Goal: Task Accomplishment & Management: Manage account settings

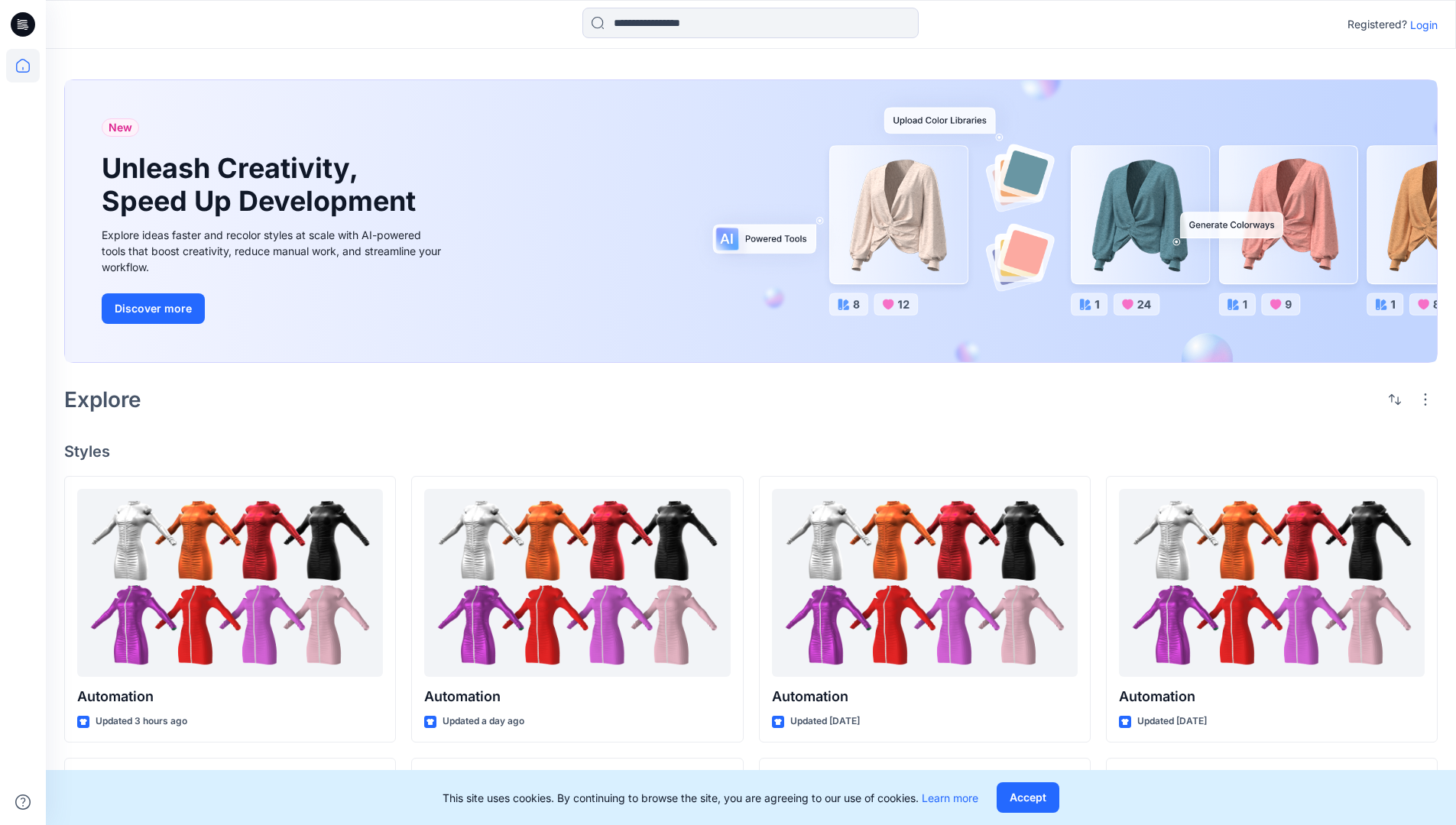
click at [1420, 24] on p "Login" at bounding box center [1424, 24] width 27 height 16
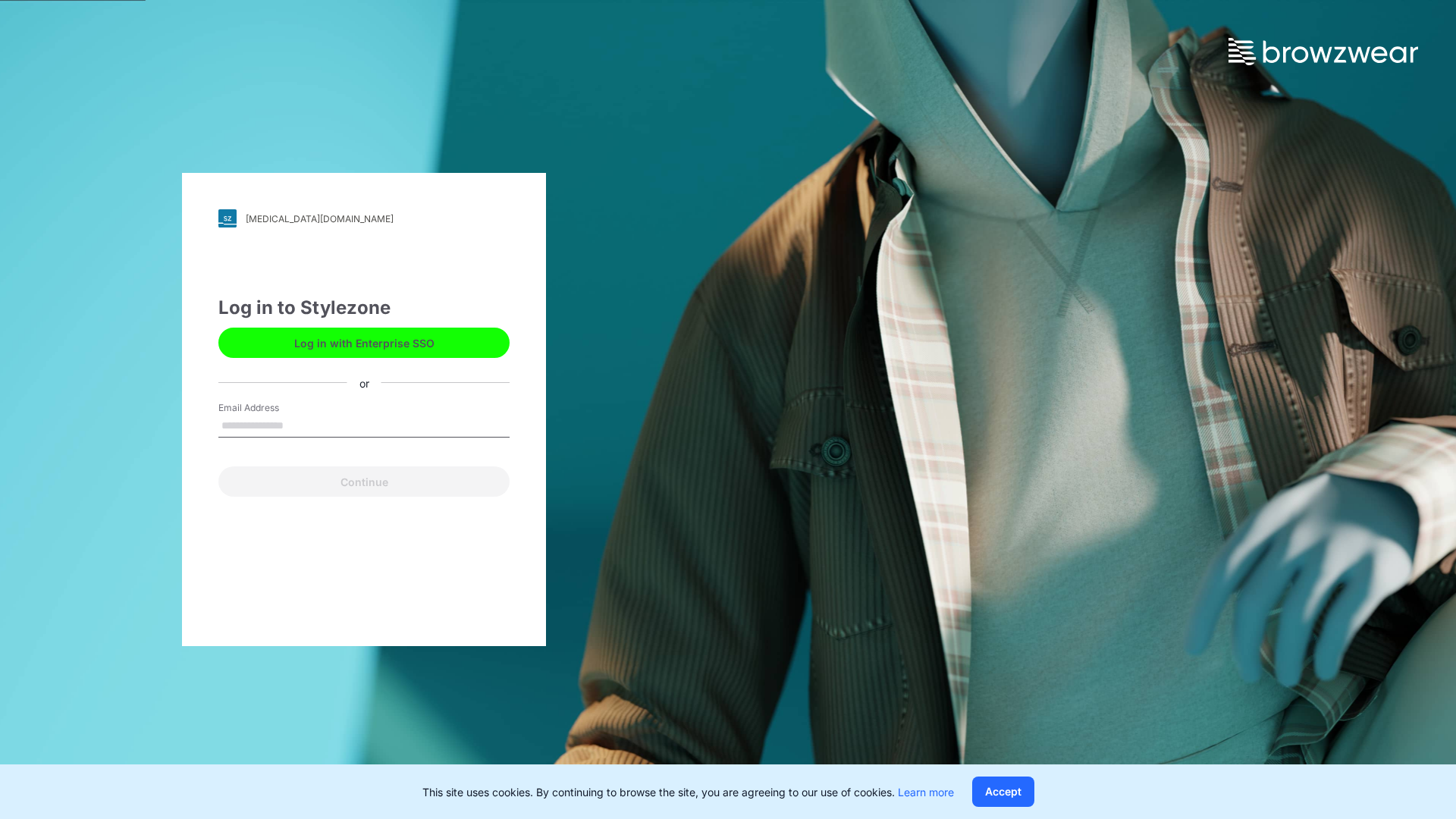
click at [300, 425] on input "Email Address" at bounding box center [364, 426] width 291 height 23
type input "**********"
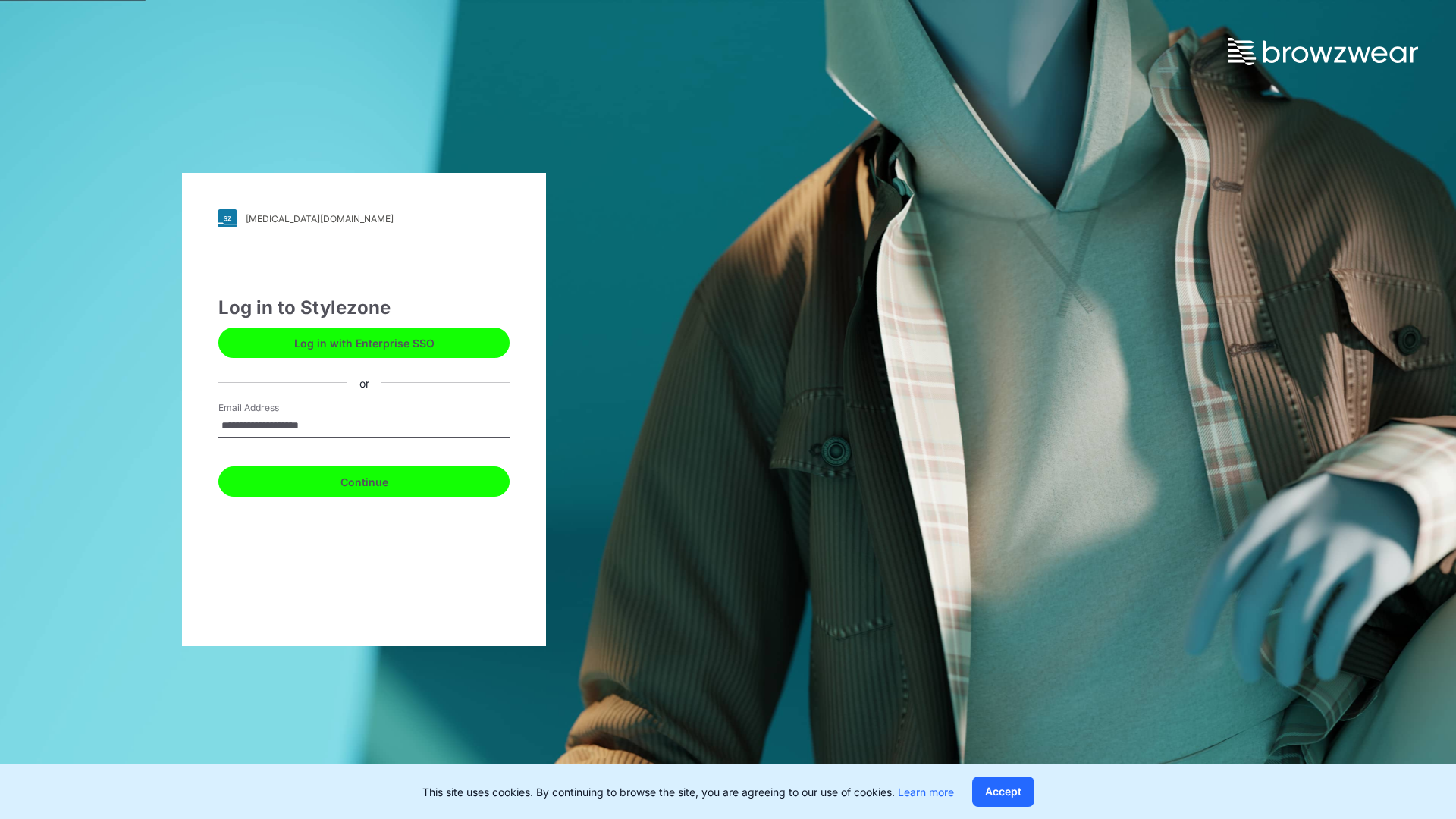
click at [380, 479] on button "Continue" at bounding box center [364, 482] width 291 height 30
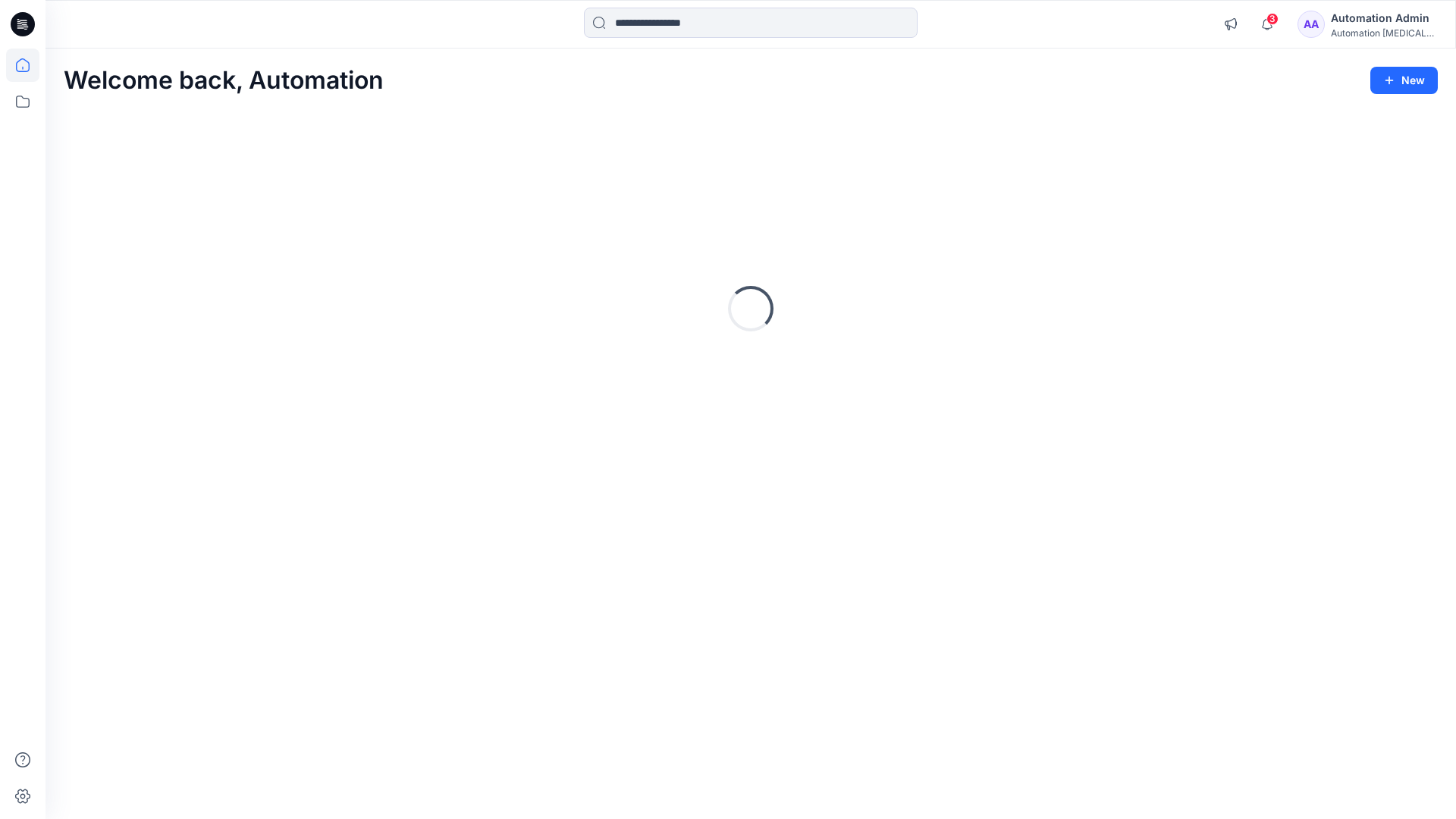
click at [29, 65] on icon at bounding box center [22, 65] width 14 height 14
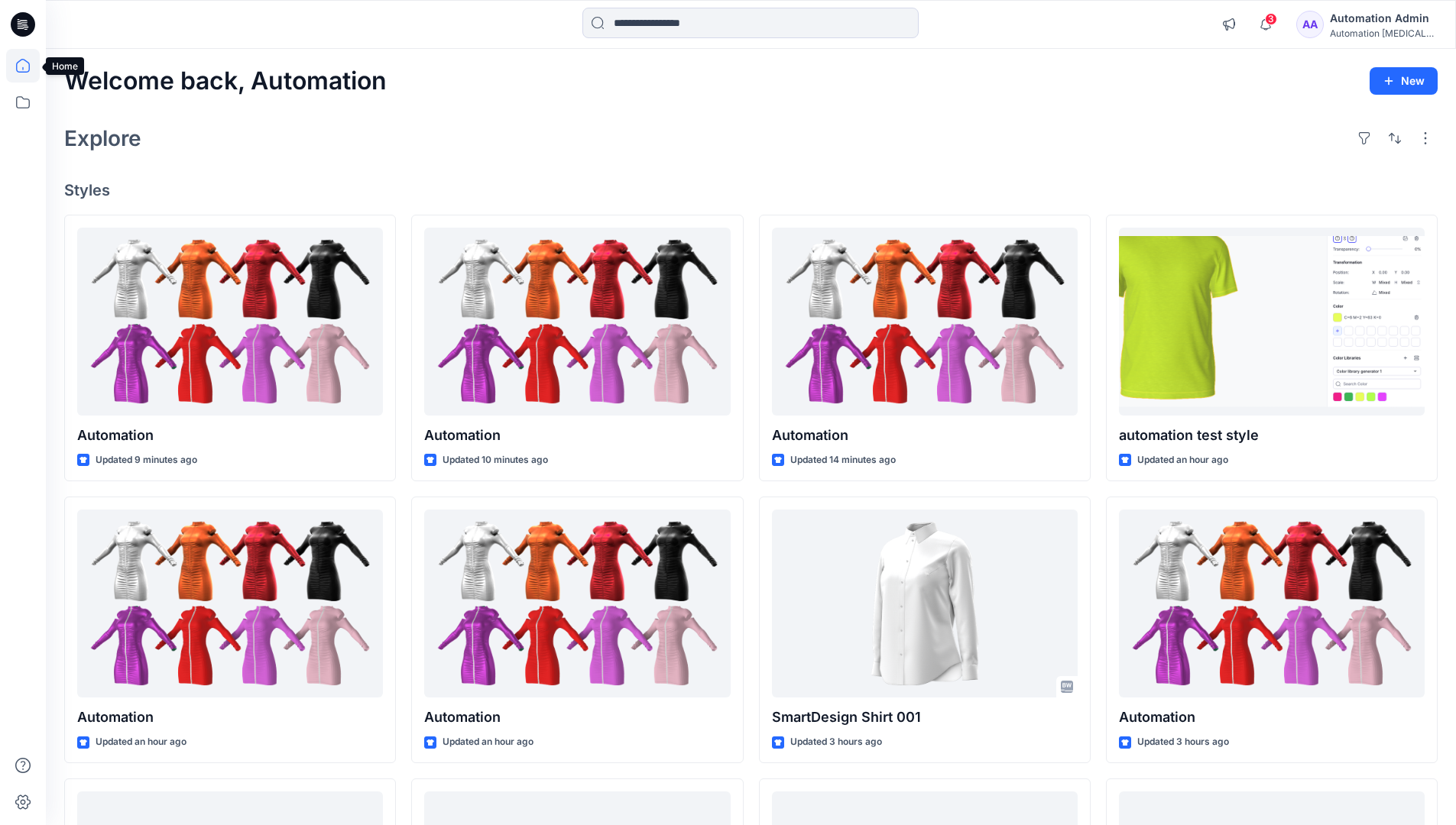
click at [1372, 26] on div "Automation Admin" at bounding box center [1383, 18] width 107 height 18
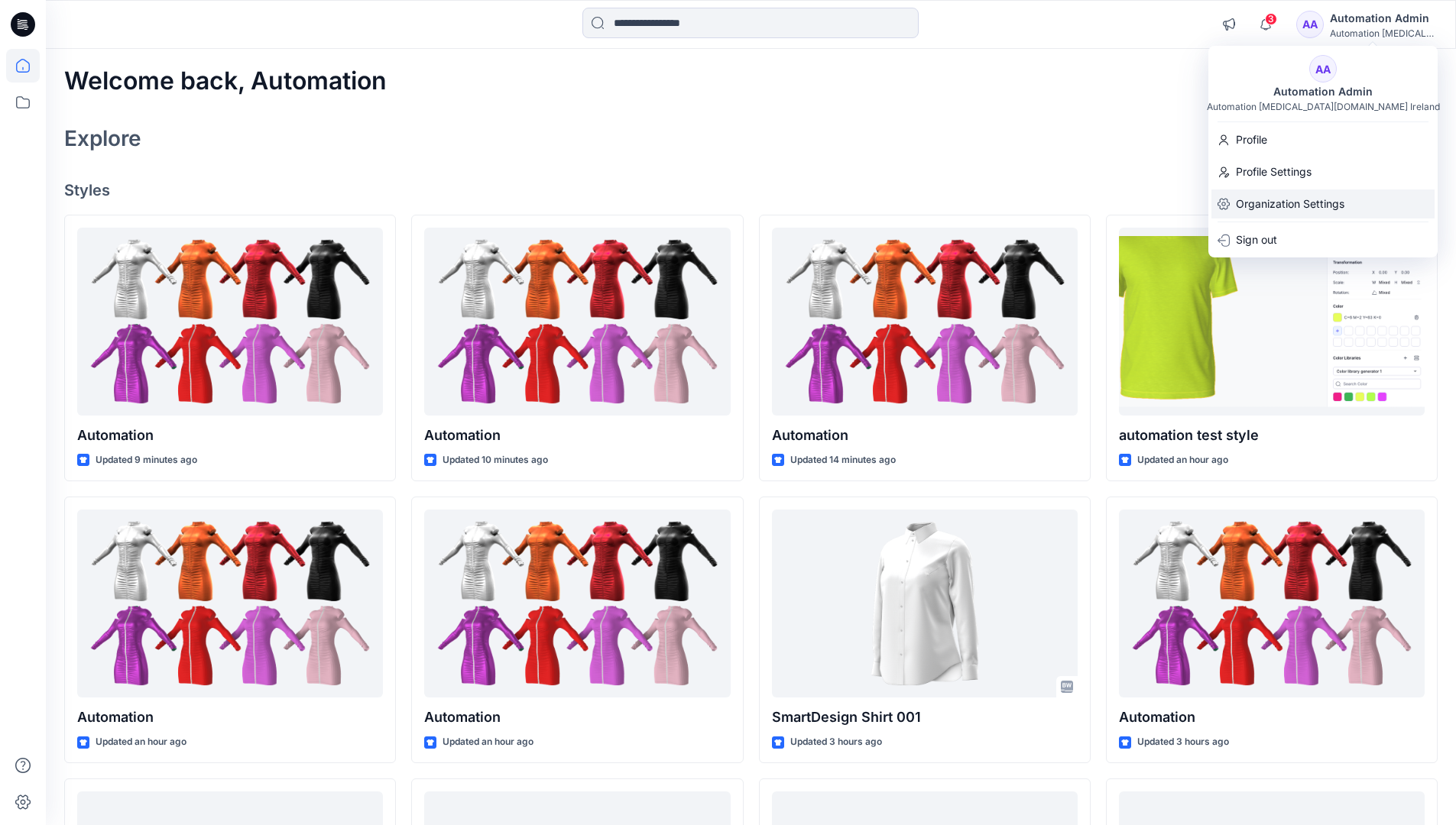
click at [1347, 200] on div "Organization Settings" at bounding box center [1322, 203] width 223 height 29
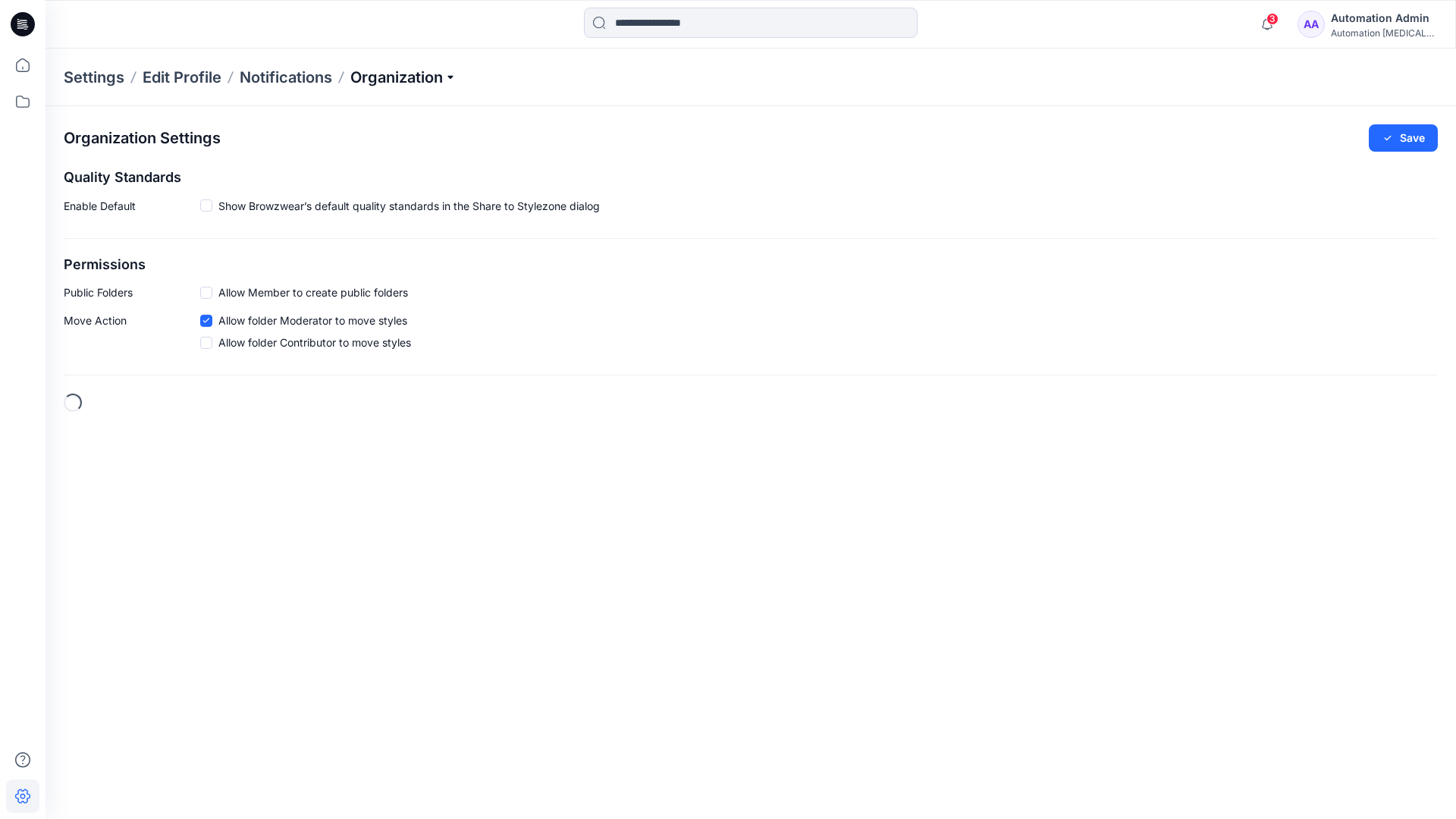
click at [444, 81] on p "Organization" at bounding box center [403, 77] width 106 height 21
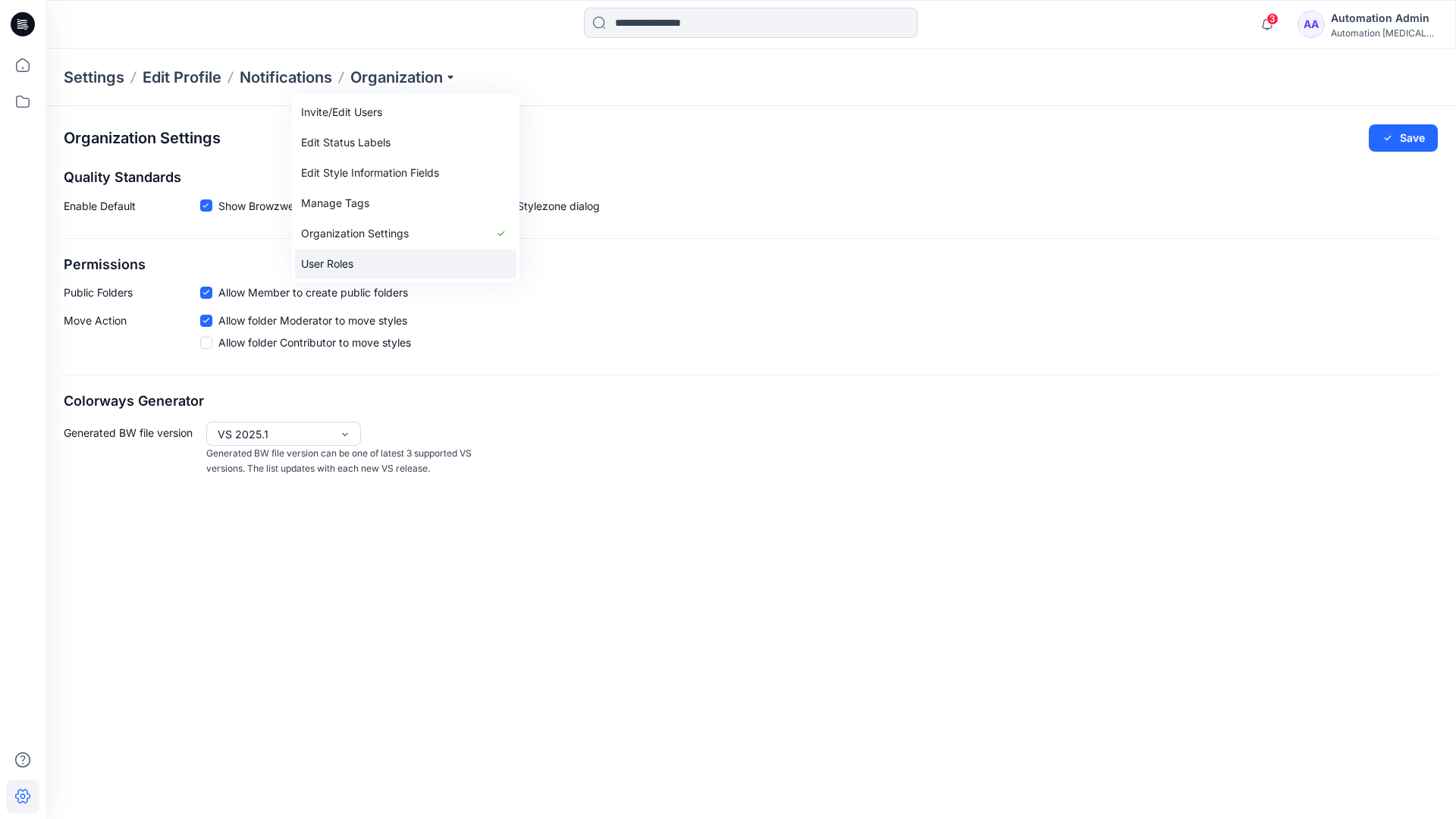
click at [344, 262] on link "User Roles" at bounding box center [405, 263] width 221 height 30
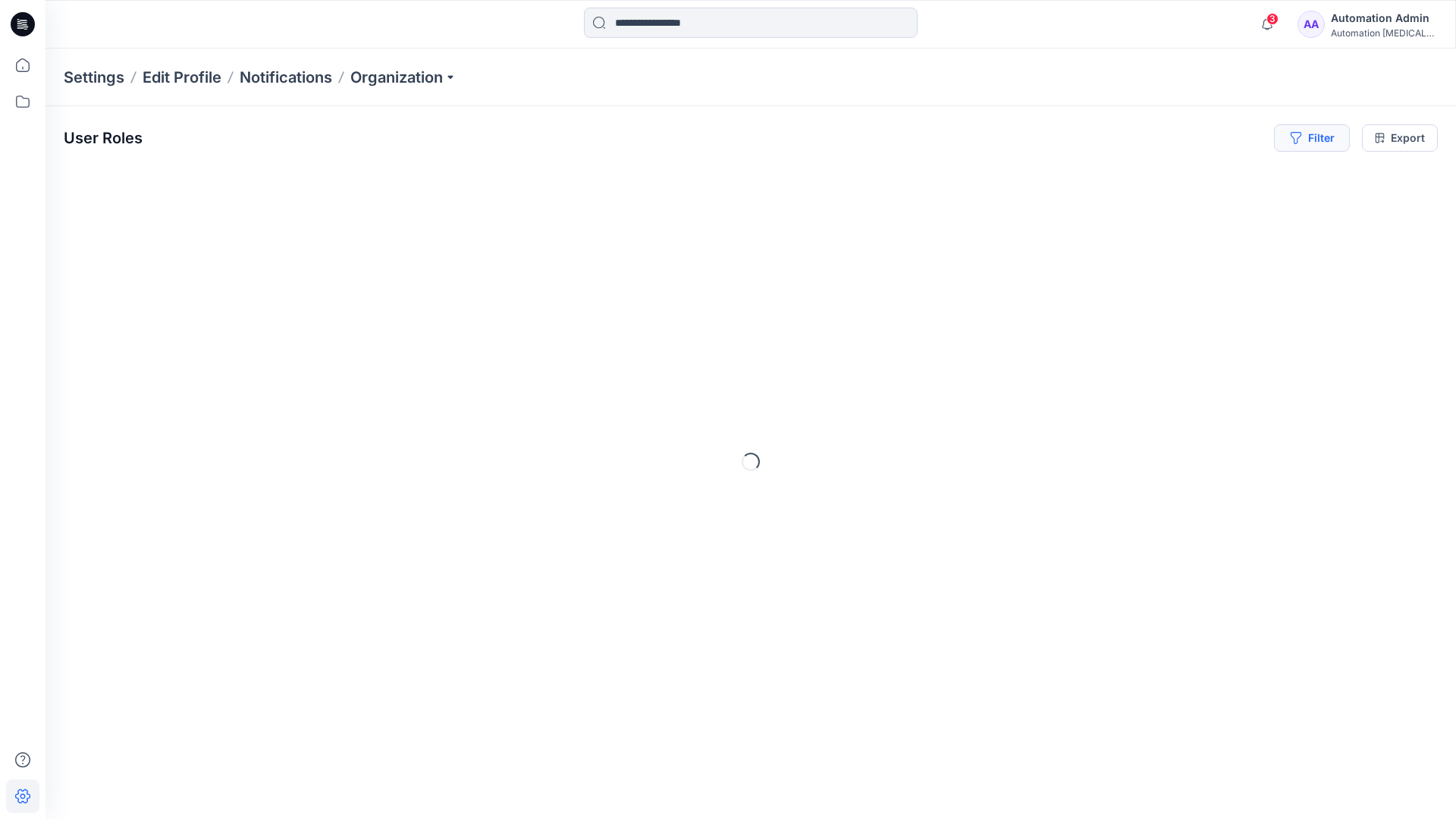
click at [1323, 143] on button "Filter" at bounding box center [1312, 137] width 76 height 27
click at [1120, 177] on div at bounding box center [1082, 178] width 156 height 19
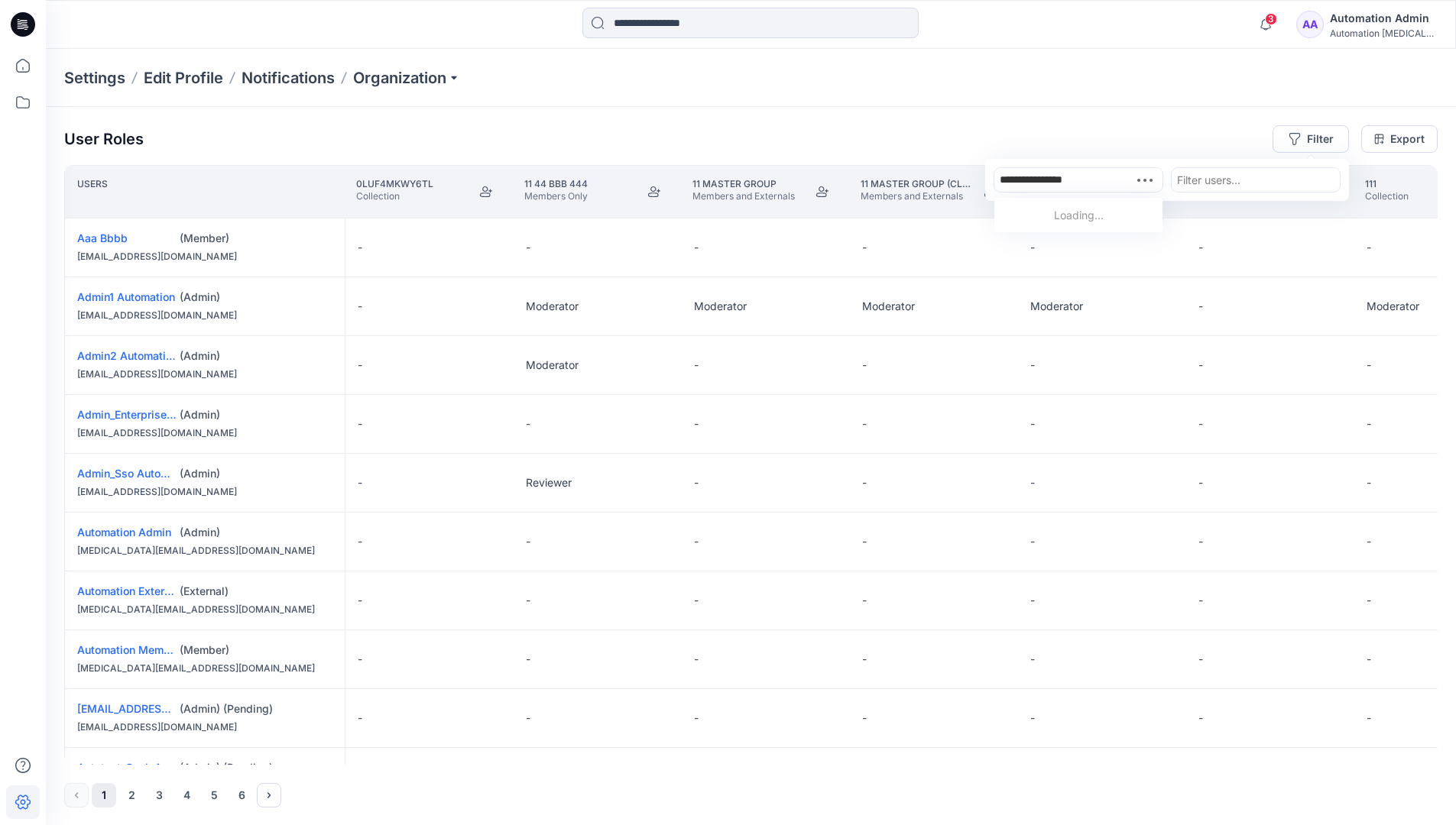
type input "**********"
click at [1095, 207] on div "Automation testim.io" at bounding box center [1078, 232] width 150 height 50
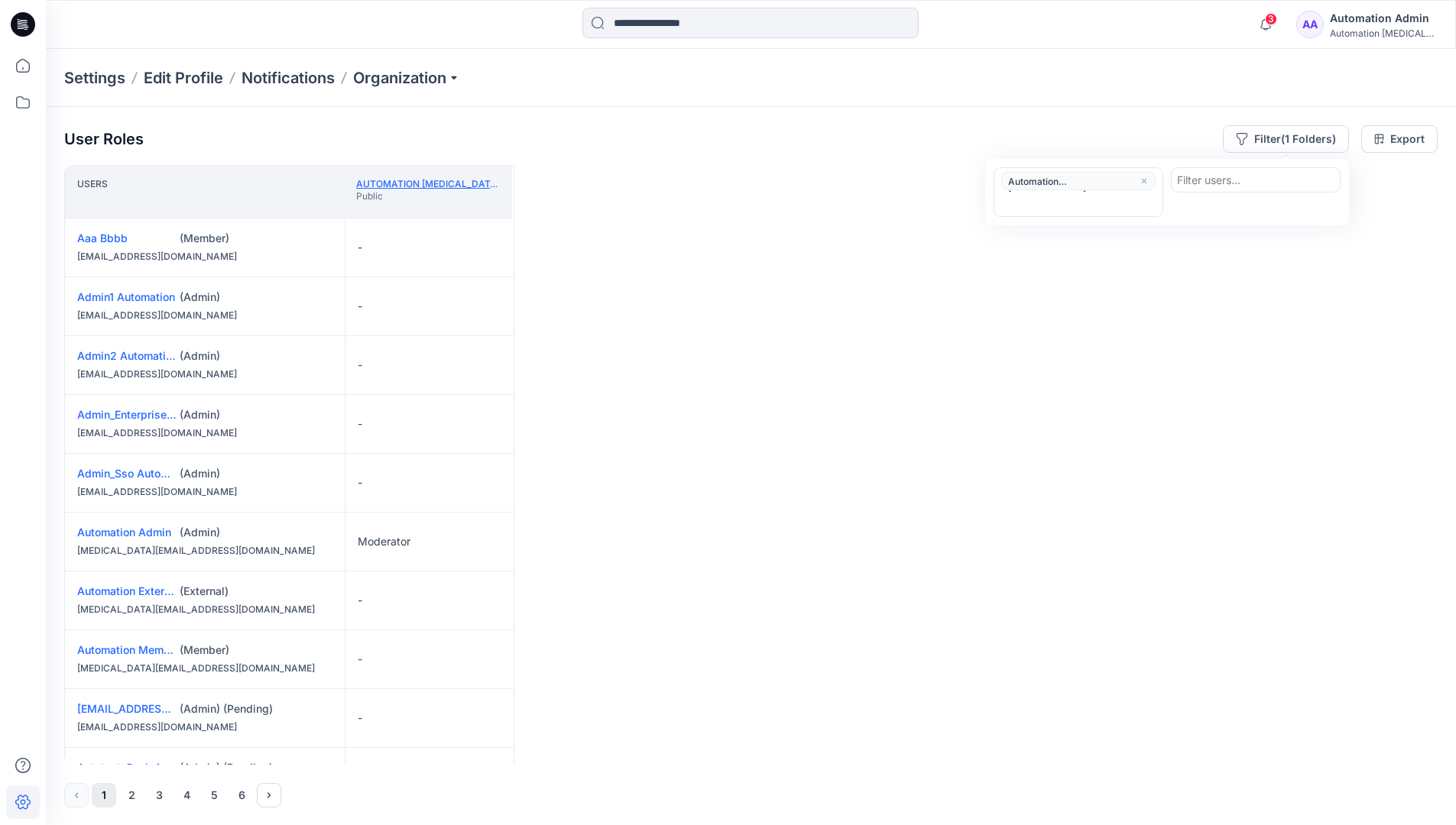
click at [455, 182] on link "Automation testim.io" at bounding box center [465, 184] width 220 height 12
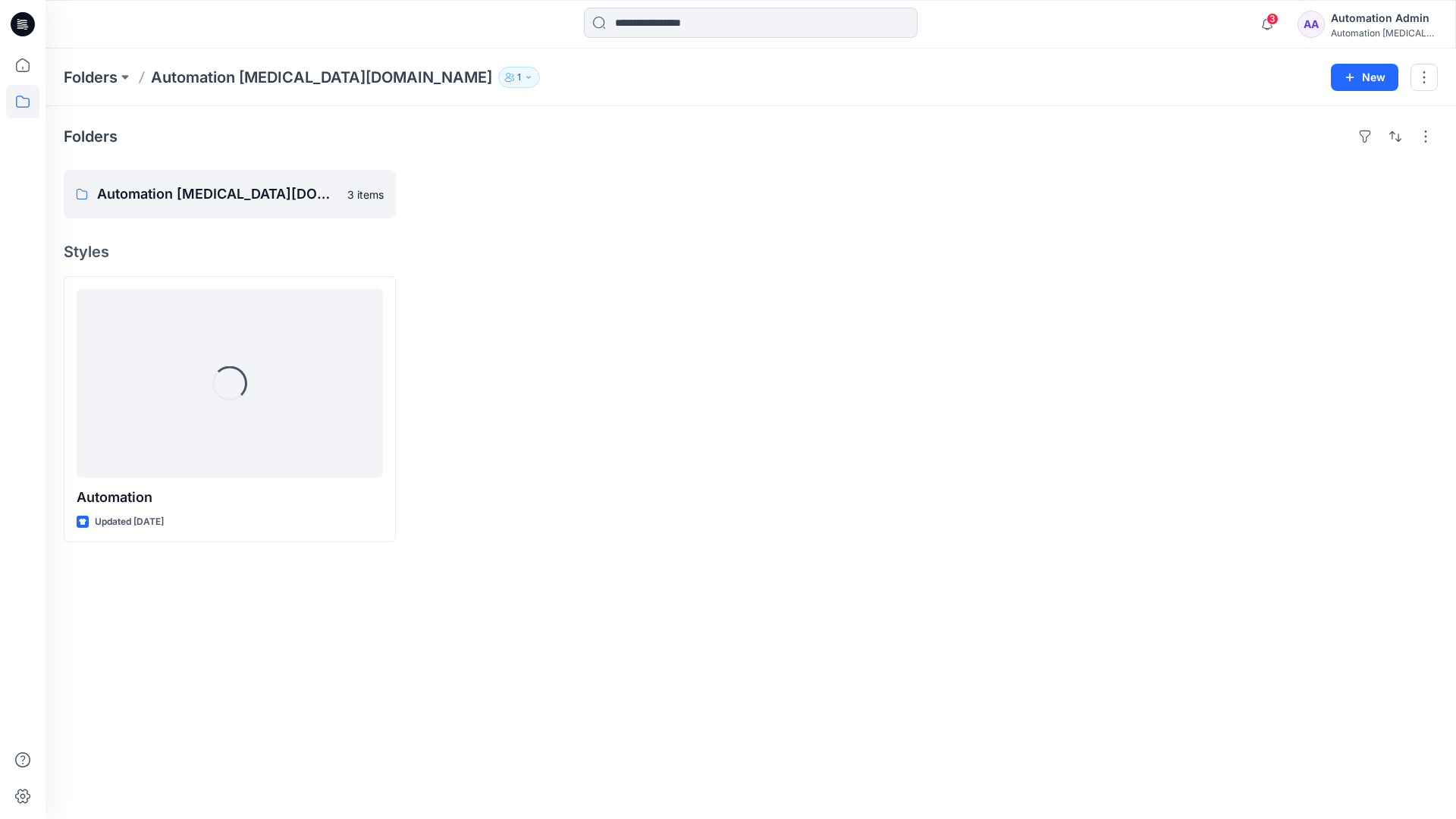
click at [1357, 27] on div "Automation testim..." at bounding box center [1384, 33] width 106 height 12
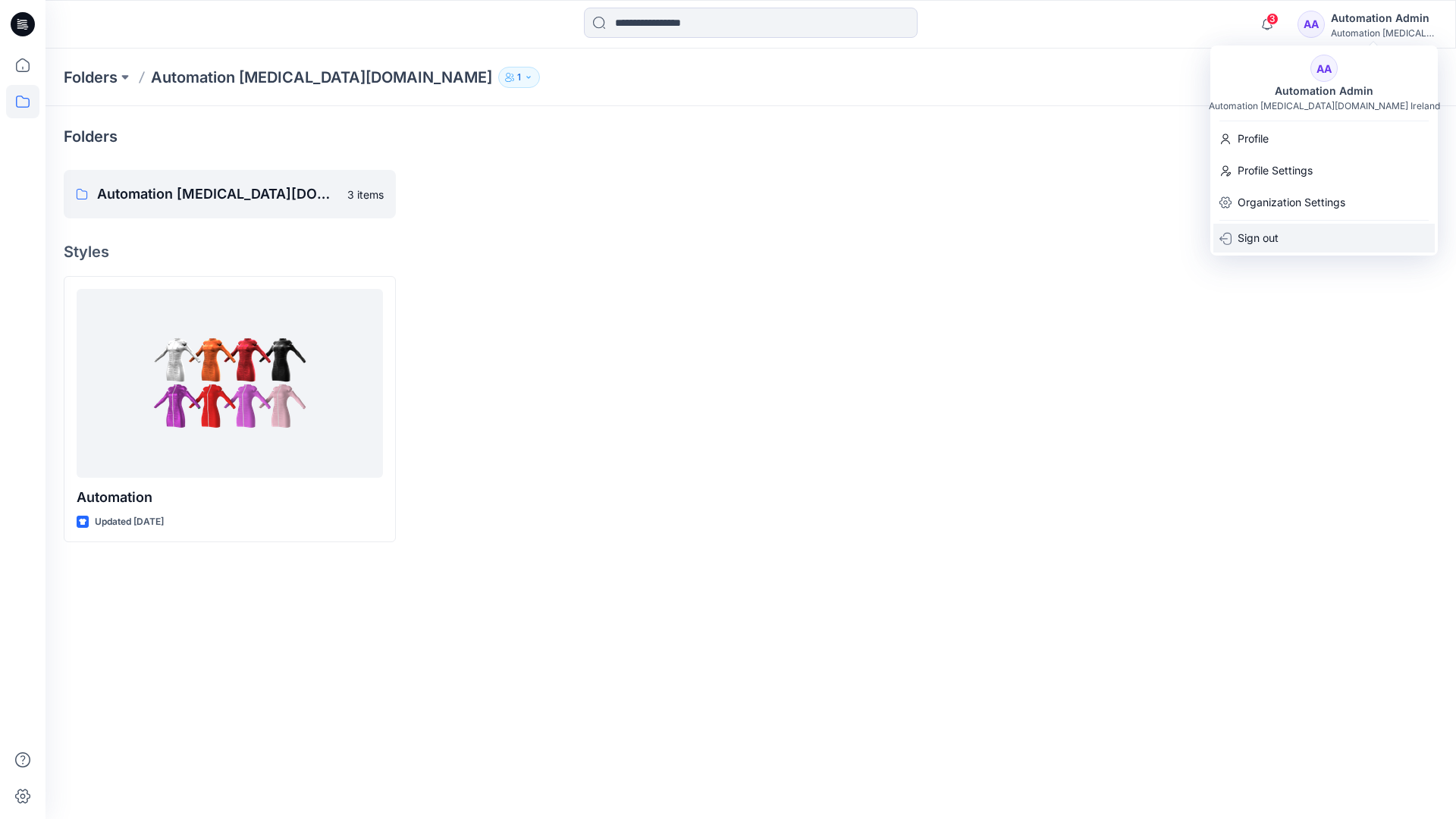
click at [1300, 235] on div "Sign out" at bounding box center [1323, 238] width 221 height 29
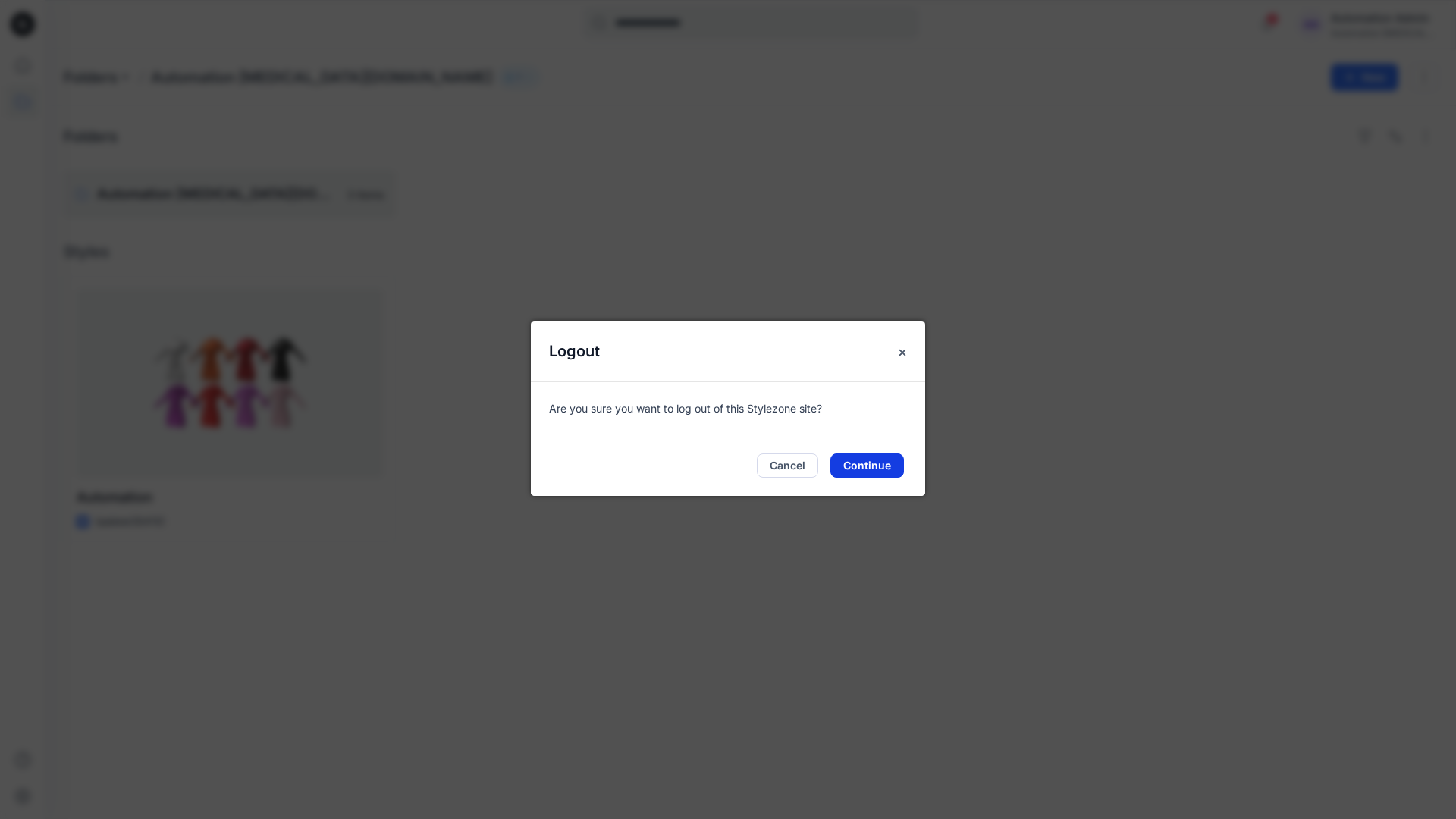
click at [902, 458] on button "Continue" at bounding box center [867, 465] width 73 height 24
